Goal: Task Accomplishment & Management: Manage account settings

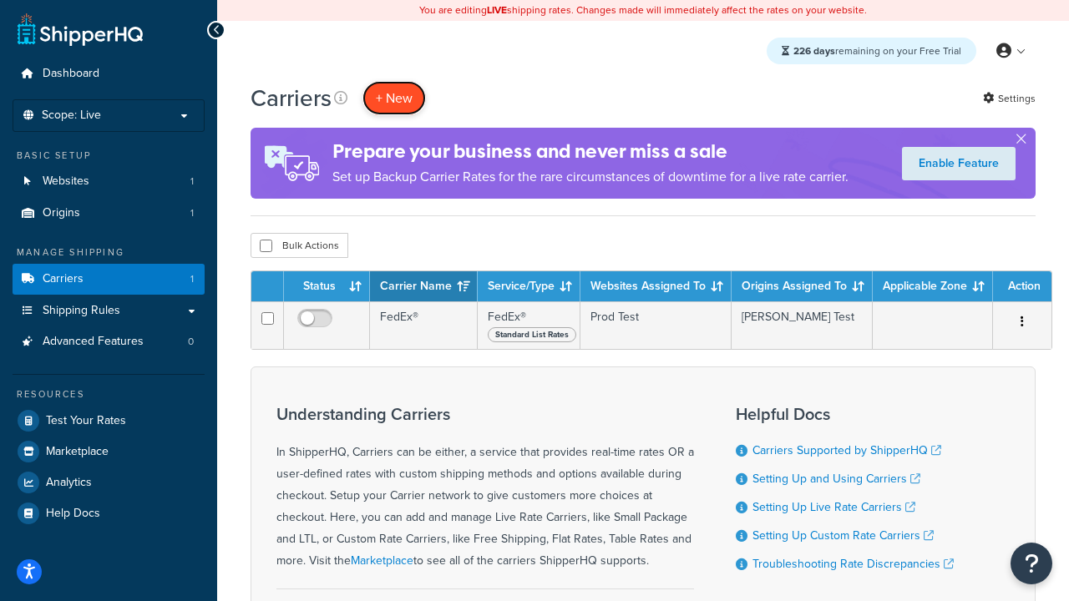
click at [394, 98] on button "+ New" at bounding box center [393, 98] width 63 height 34
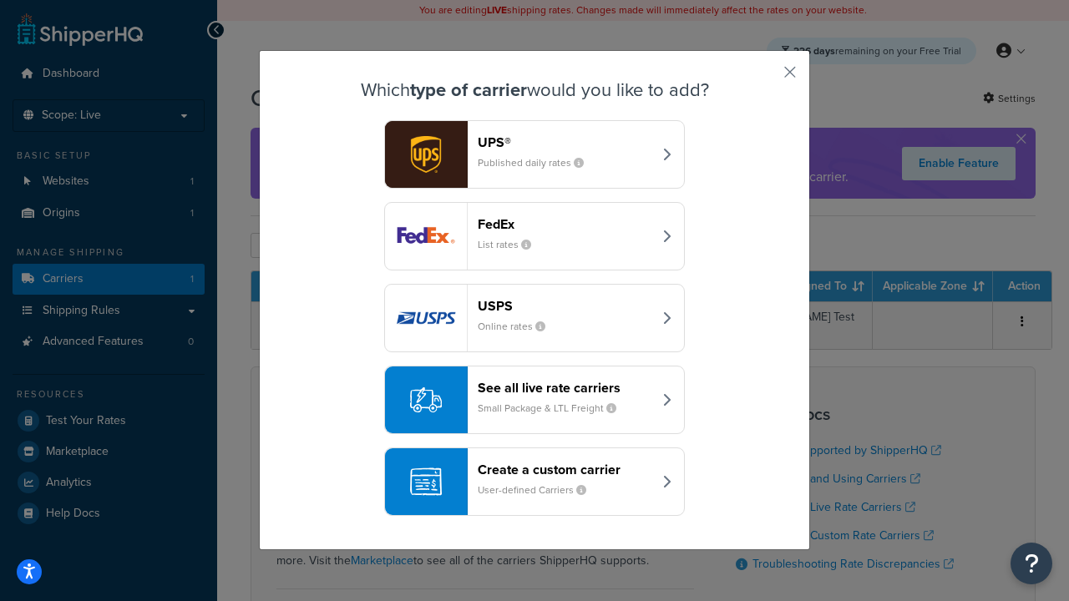
click at [564, 224] on header "FedEx" at bounding box center [565, 224] width 174 height 16
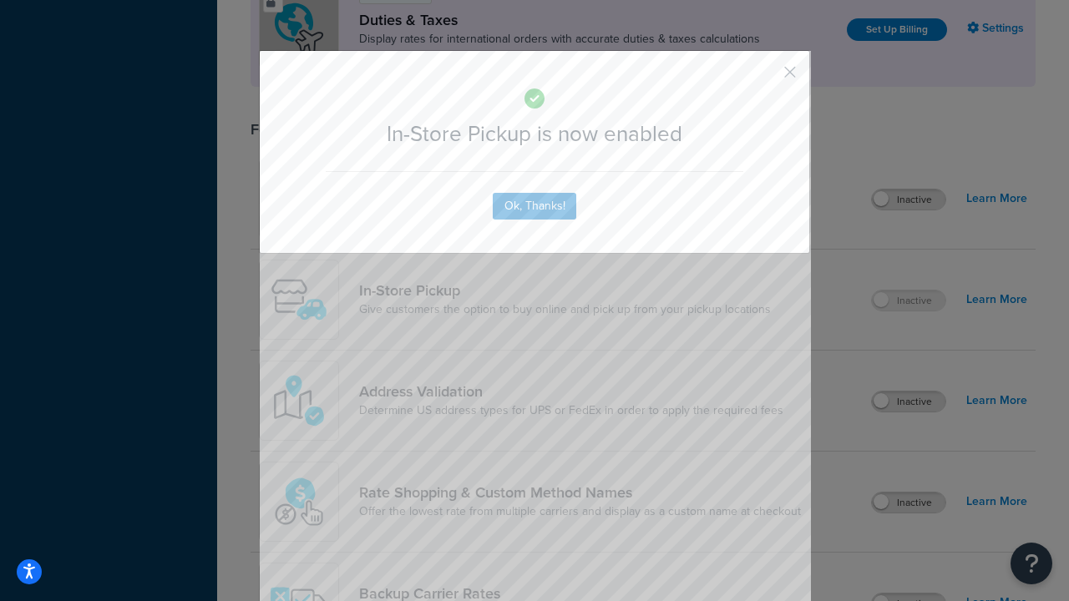
click at [765, 78] on button "button" at bounding box center [765, 78] width 4 height 4
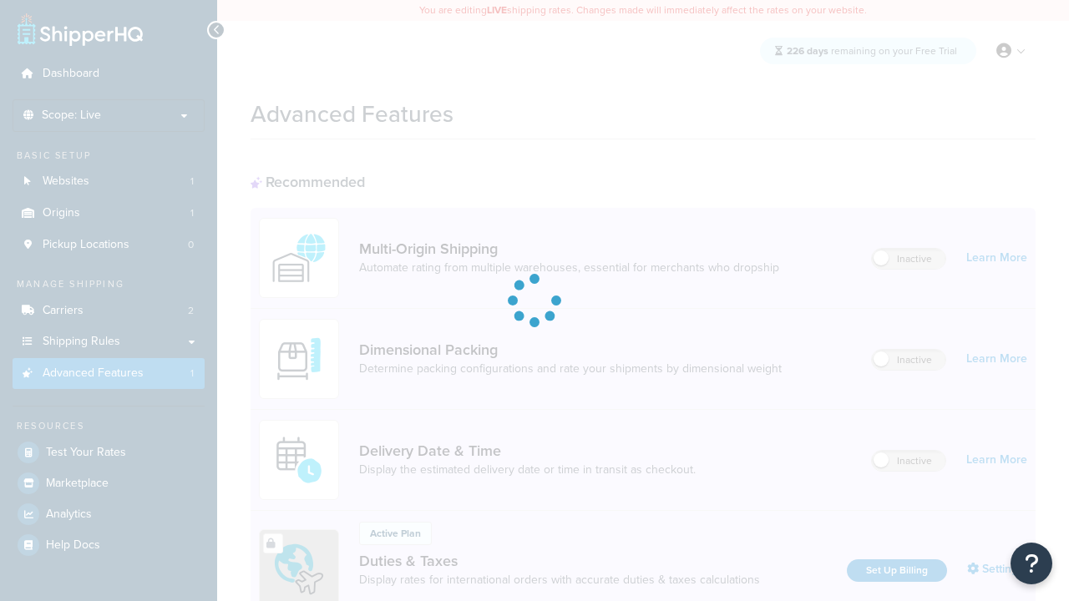
scroll to position [541, 0]
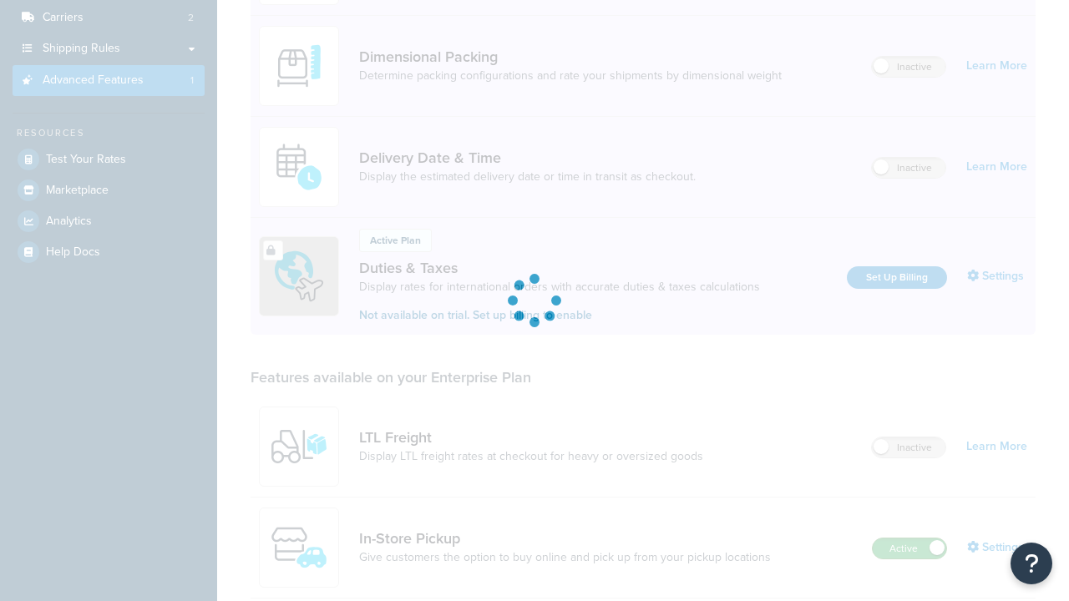
click at [909, 538] on label "Active" at bounding box center [908, 548] width 73 height 20
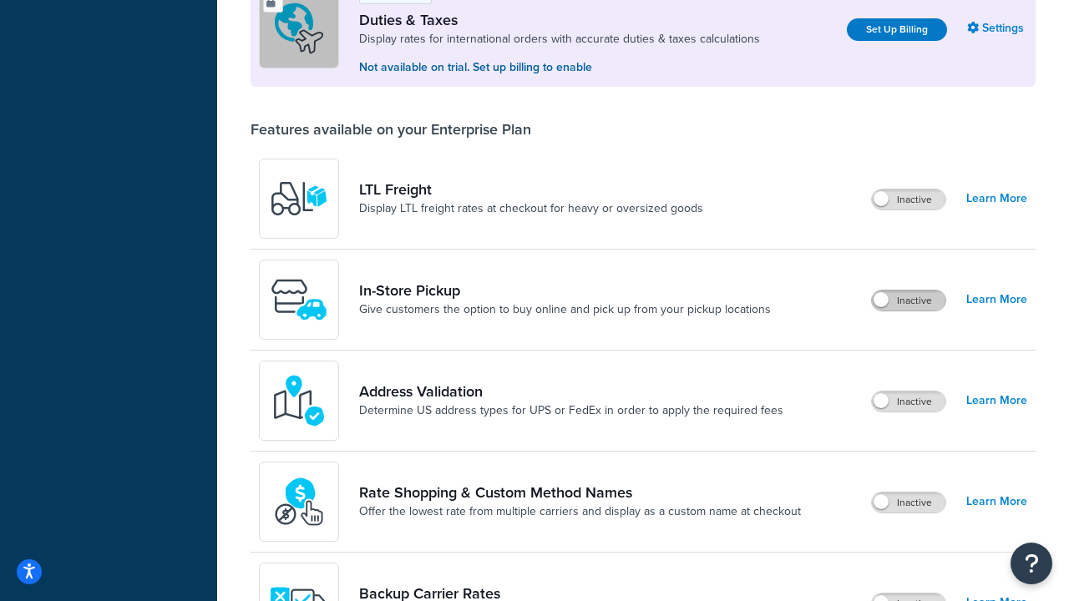
scroll to position [509, 0]
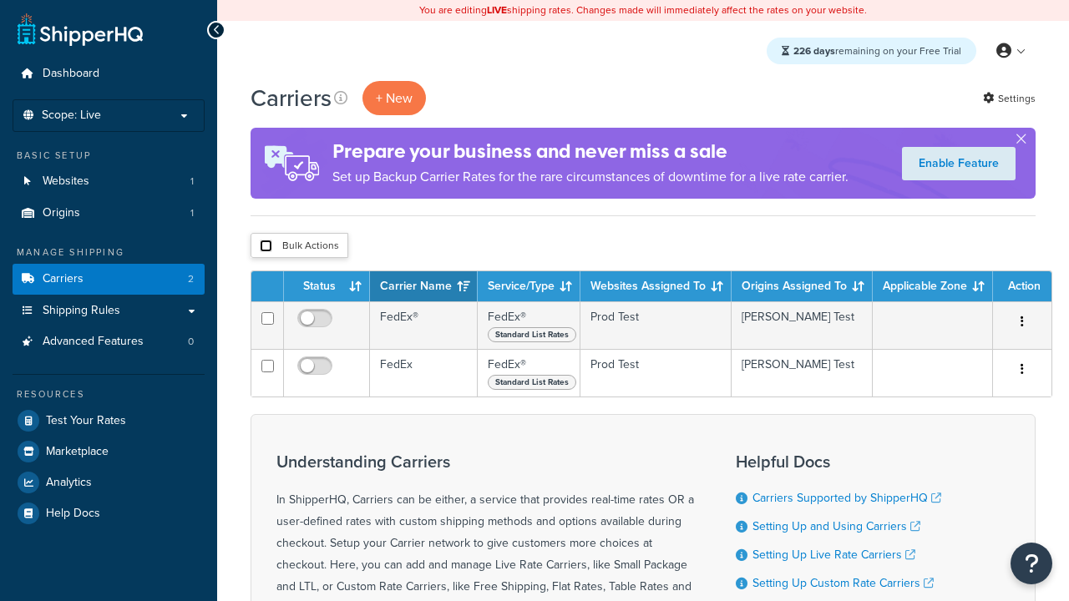
click at [265, 246] on input "checkbox" at bounding box center [266, 246] width 13 height 13
checkbox input "true"
click at [0, 0] on button "Delete" at bounding box center [0, 0] width 0 height 0
